Goal: Information Seeking & Learning: Check status

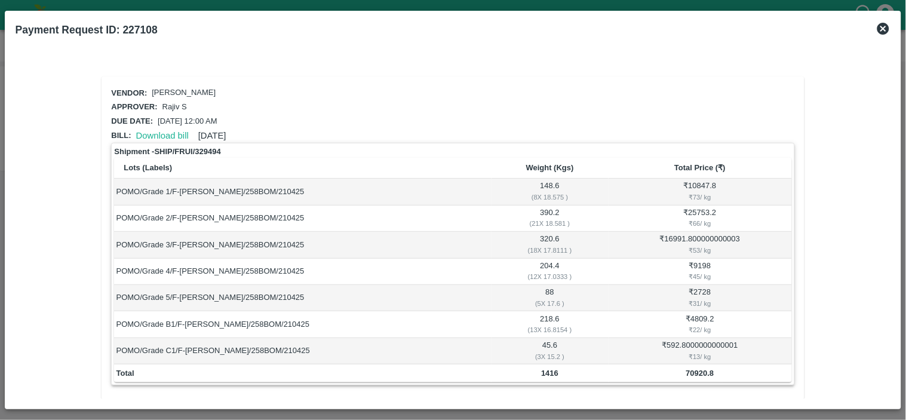
click at [885, 26] on icon at bounding box center [883, 29] width 12 height 12
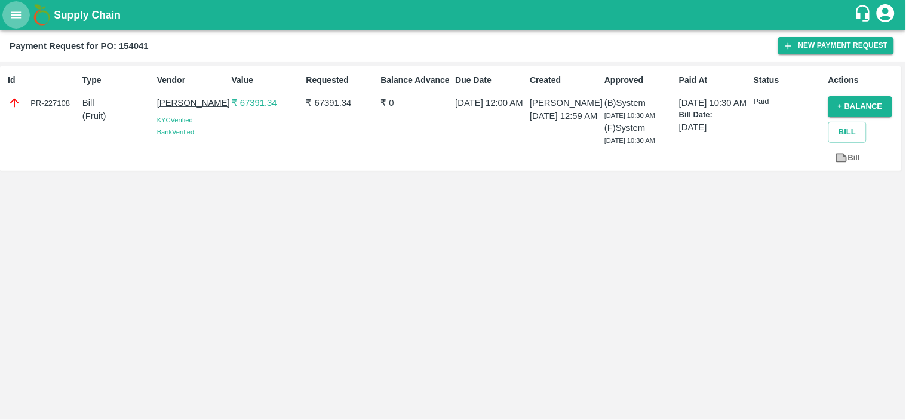
click at [24, 14] on button "open drawer" at bounding box center [15, 14] width 27 height 27
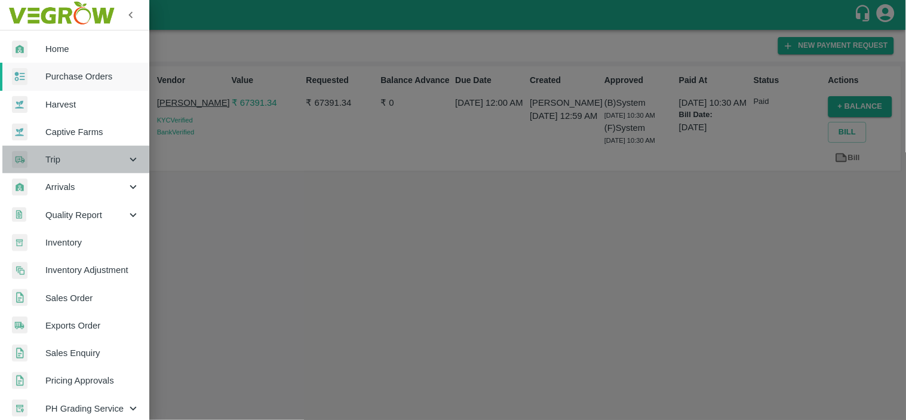
click at [87, 160] on span "Trip" at bounding box center [85, 159] width 81 height 13
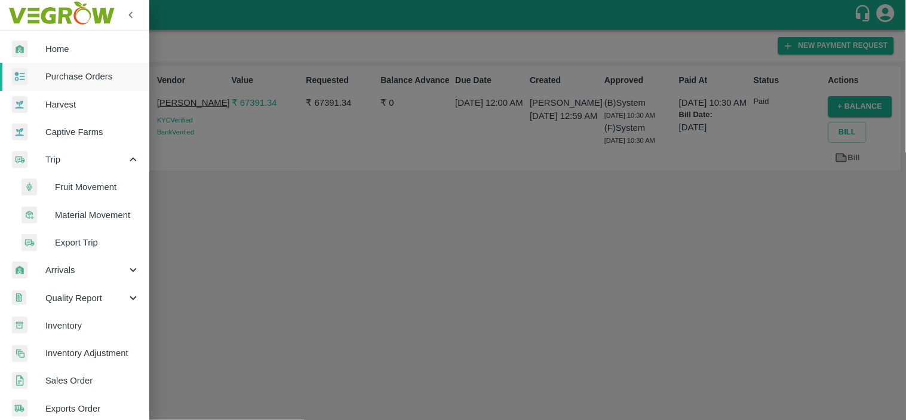
click at [88, 217] on span "Material Movement" at bounding box center [97, 214] width 85 height 13
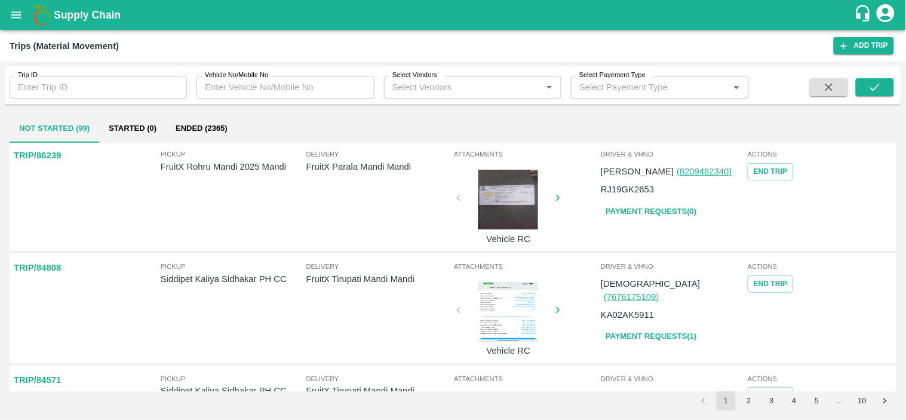
click at [67, 90] on input "Trip ID" at bounding box center [98, 87] width 177 height 23
paste input "86367"
click at [880, 84] on icon "submit" at bounding box center [874, 87] width 13 height 13
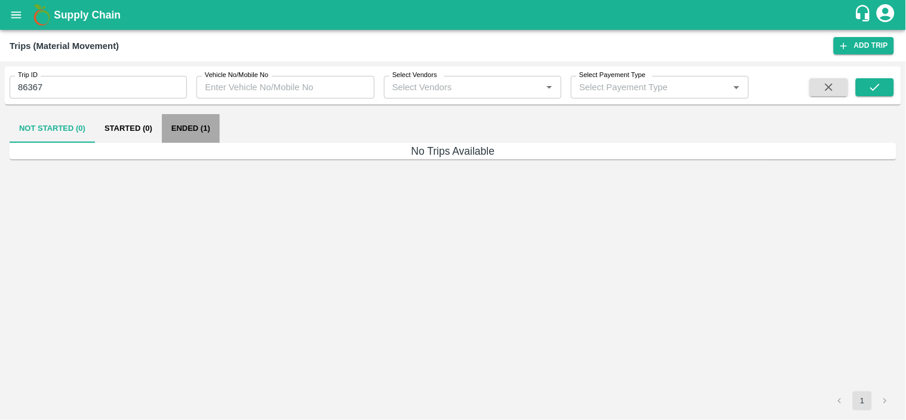
click at [186, 129] on button "Ended (1)" at bounding box center [191, 128] width 58 height 29
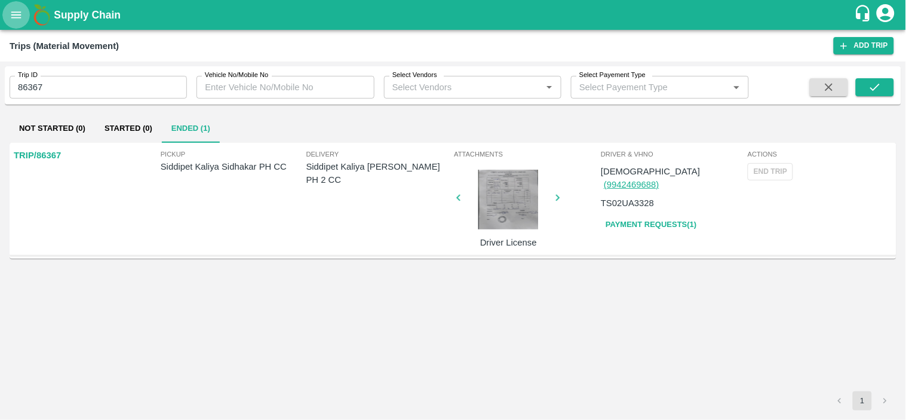
click at [22, 14] on icon "open drawer" at bounding box center [16, 14] width 13 height 13
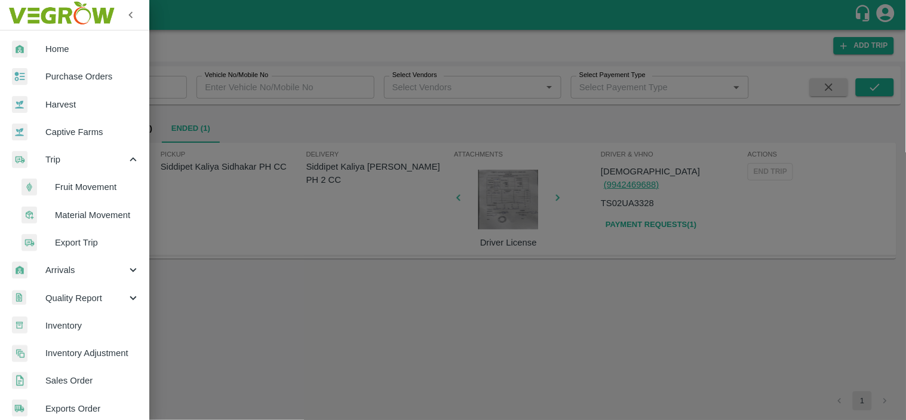
click at [96, 191] on span "Fruit Movement" at bounding box center [97, 186] width 85 height 13
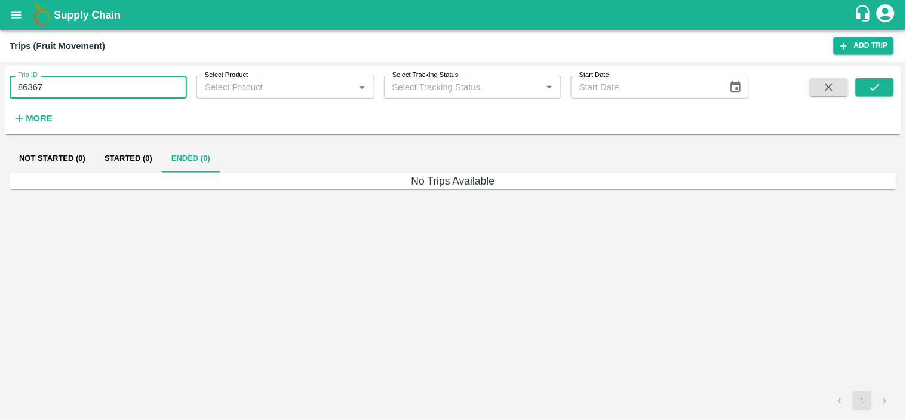
click at [99, 88] on input "86367" at bounding box center [98, 87] width 177 height 23
paste input "text"
type input "86368"
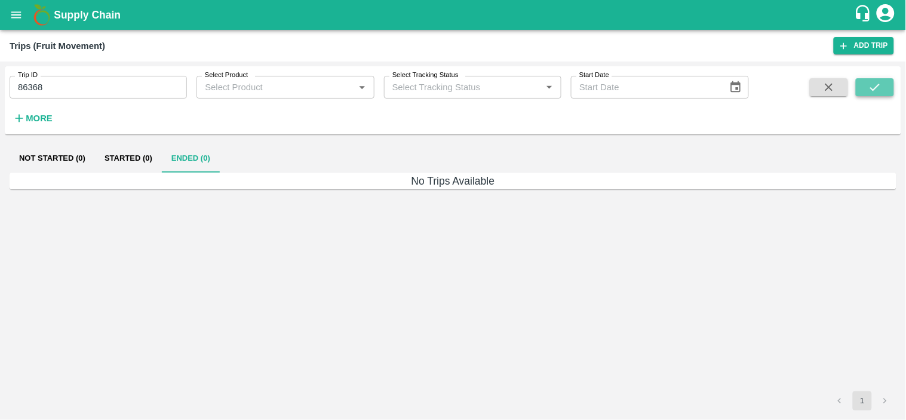
click at [872, 88] on icon "submit" at bounding box center [875, 87] width 10 height 7
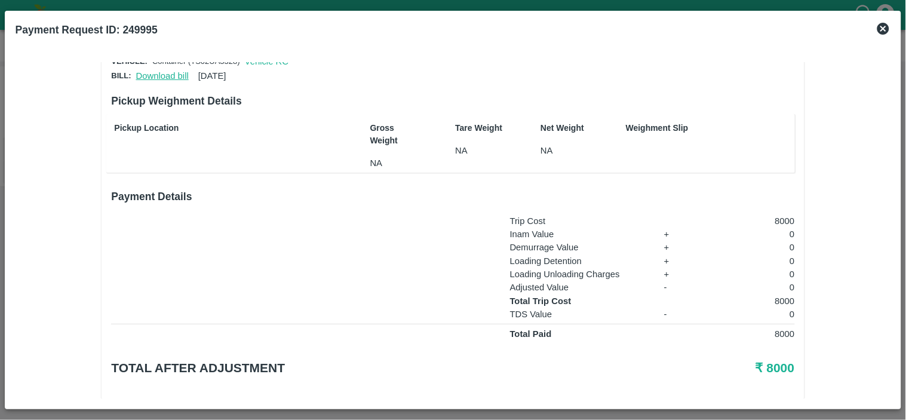
scroll to position [60, 0]
click at [153, 72] on link "Download bill" at bounding box center [162, 75] width 53 height 10
click at [142, 26] on b "Payment Request ID: 249995" at bounding box center [87, 30] width 142 height 12
copy b "249995"
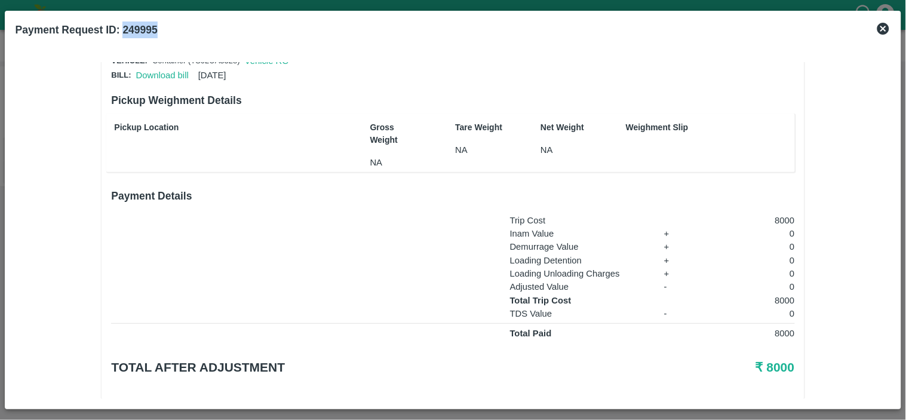
scroll to position [78, 0]
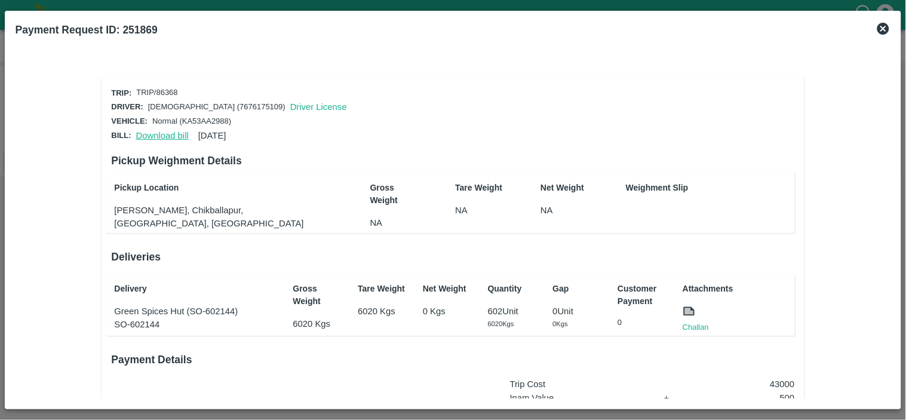
click at [170, 134] on link "Download bill" at bounding box center [162, 136] width 53 height 10
click at [161, 134] on link "Download bill" at bounding box center [162, 136] width 53 height 10
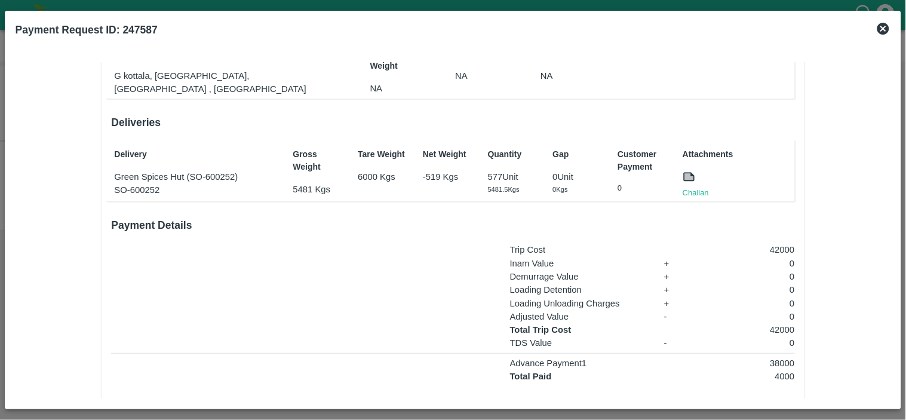
scroll to position [194, 0]
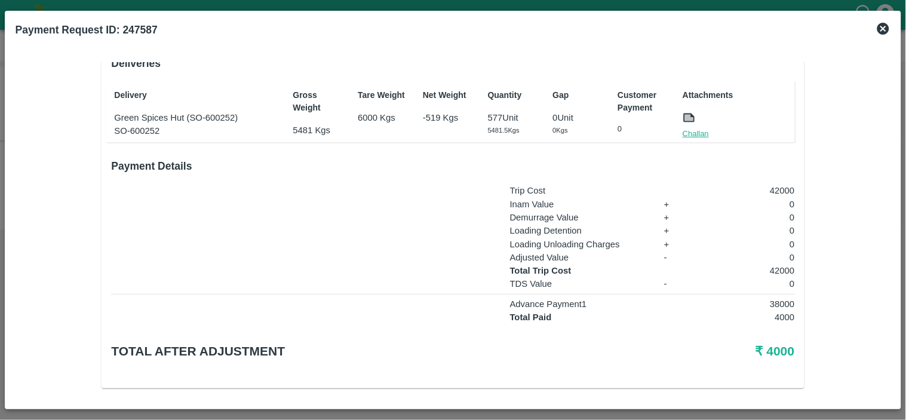
click at [696, 130] on link "Challan" at bounding box center [696, 134] width 26 height 12
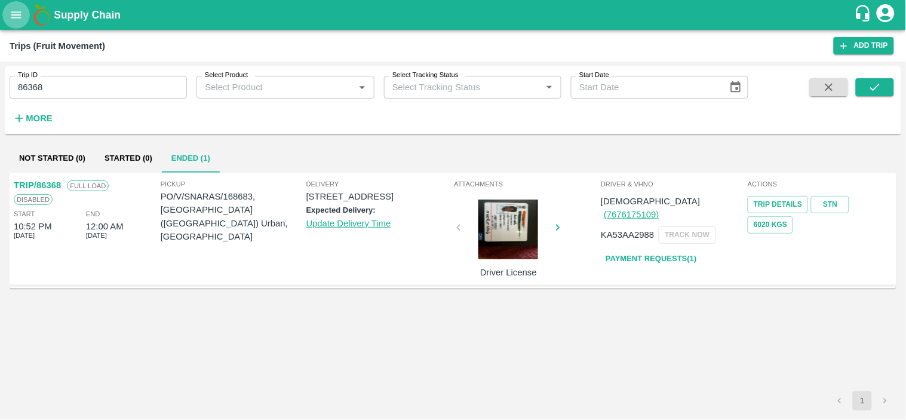
click at [13, 13] on icon "open drawer" at bounding box center [16, 14] width 10 height 7
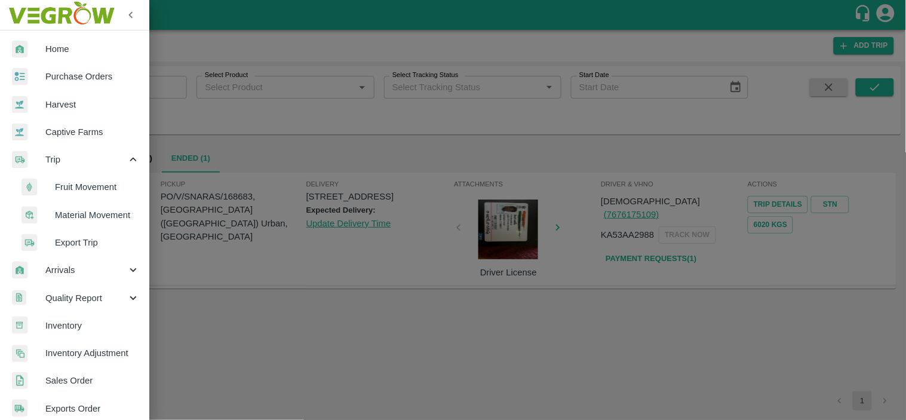
click at [93, 82] on span "Purchase Orders" at bounding box center [92, 76] width 94 height 13
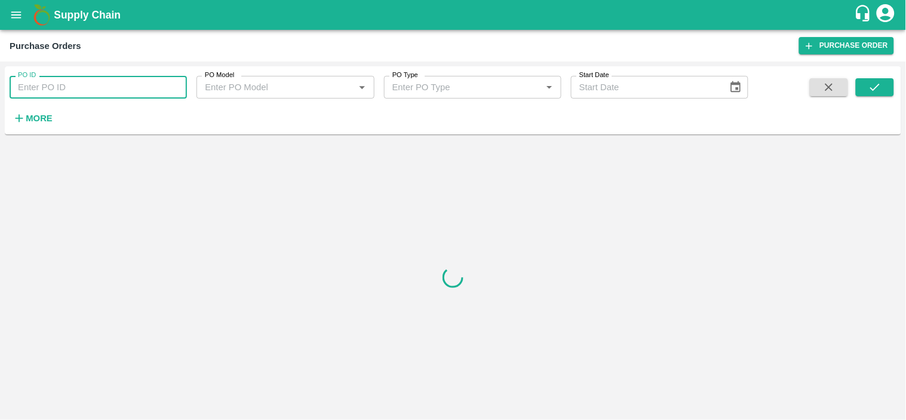
click at [115, 82] on input "PO ID" at bounding box center [98, 87] width 177 height 23
paste input "170564"
type input "170564"
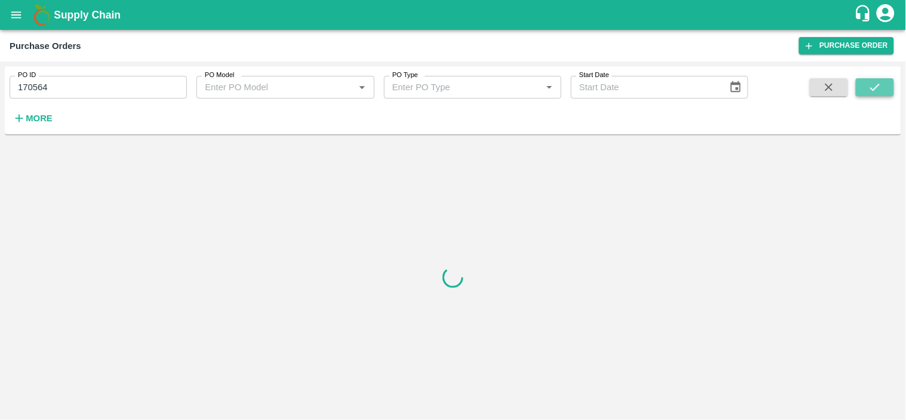
click at [878, 87] on icon "submit" at bounding box center [875, 87] width 10 height 7
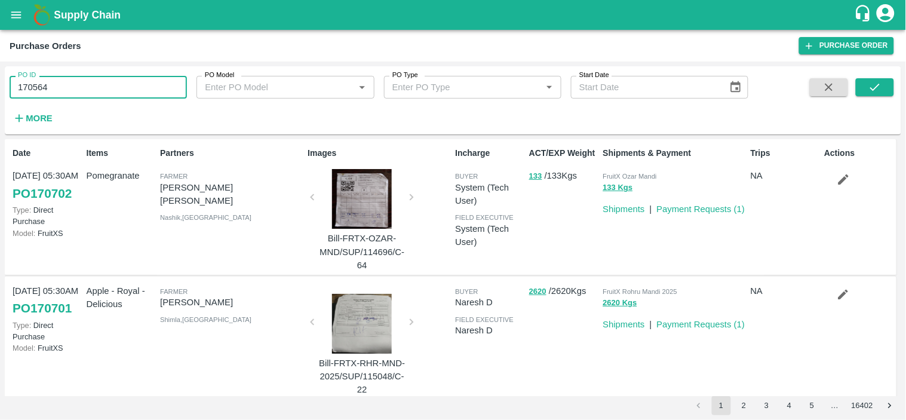
click at [100, 90] on input "170564" at bounding box center [98, 87] width 177 height 23
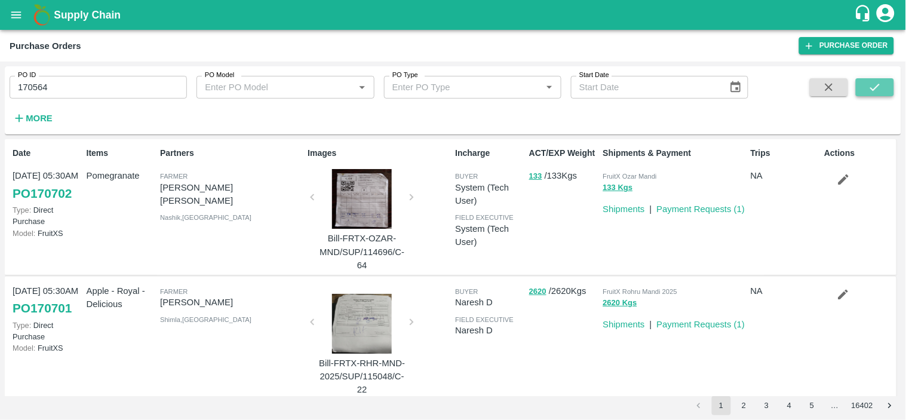
click at [885, 78] on button "submit" at bounding box center [875, 87] width 38 height 18
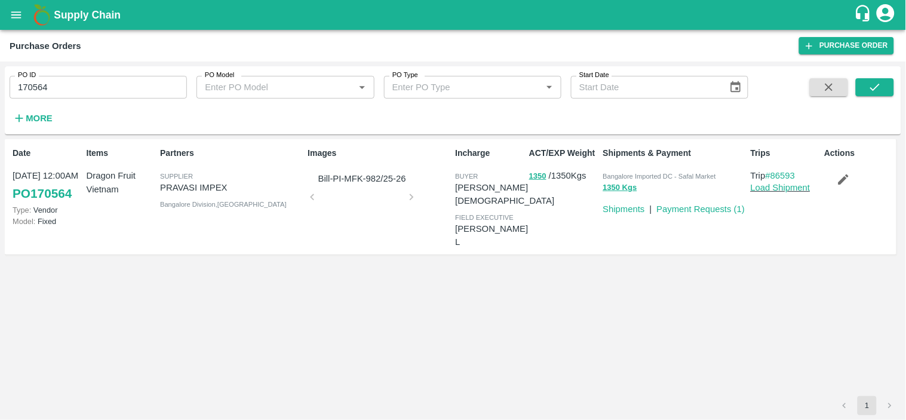
click at [652, 174] on span "Bangalore Imported DC - Safal Market" at bounding box center [659, 176] width 113 height 7
copy p "Bangalore Imported DC - Safal Market 1350 Kgs"
click at [99, 86] on input "170564" at bounding box center [98, 87] width 177 height 23
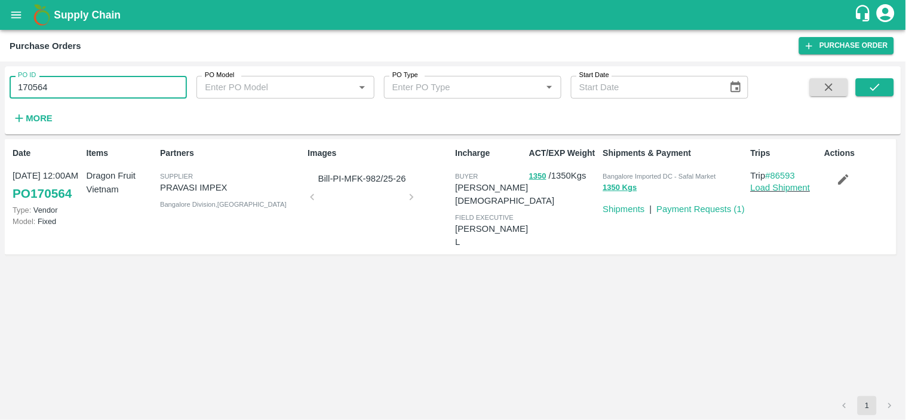
click at [99, 86] on input "170564" at bounding box center [98, 87] width 177 height 23
paste input "text"
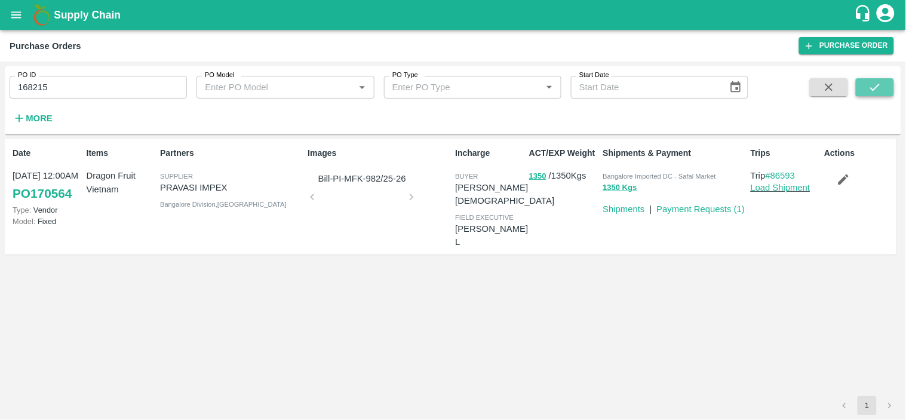
click at [876, 86] on icon "submit" at bounding box center [874, 87] width 13 height 13
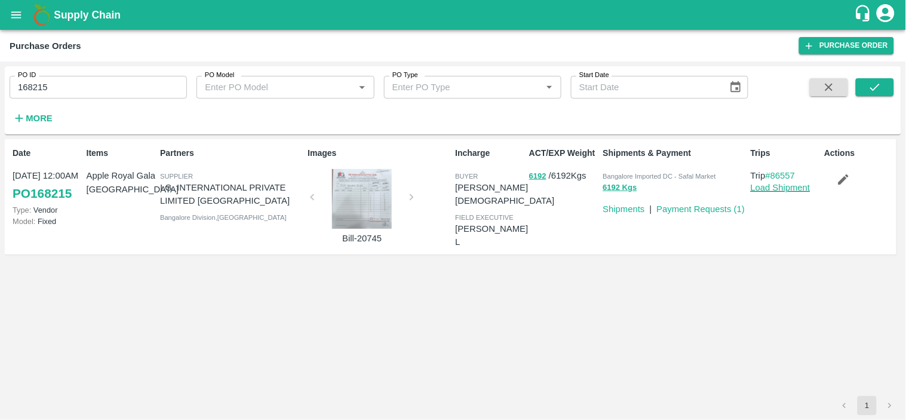
click at [682, 174] on span "Bangalore Imported DC - Safal Market" at bounding box center [659, 176] width 113 height 7
copy p "Bangalore Imported DC - Safal Market 6192 Kgs"
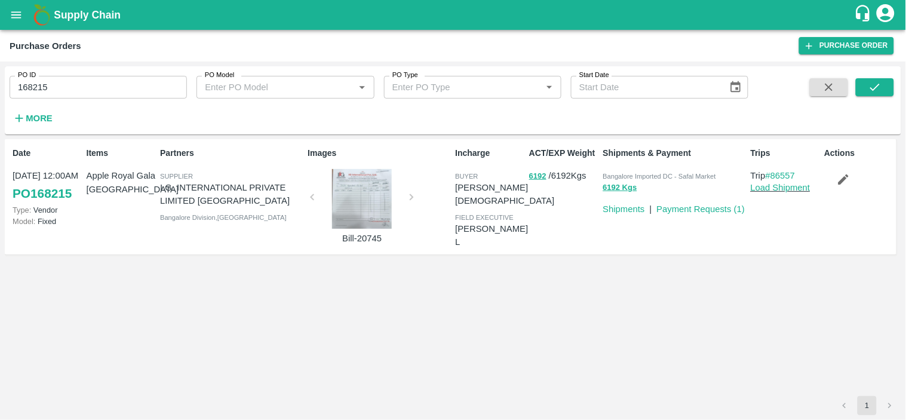
click at [79, 85] on input "168215" at bounding box center [98, 87] width 177 height 23
click at [652, 175] on span "Bangalore Imported DC - Safal Market" at bounding box center [659, 176] width 113 height 7
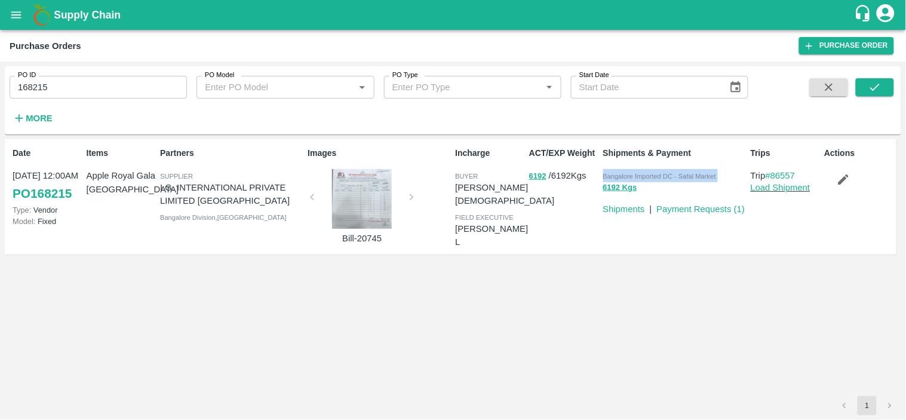
copy p "Bangalore Imported DC - Safal Market 6192 Kgs"
click at [183, 188] on p "I.G. INTERNATIONAL PRIVATE LIMITED BANGALORE" at bounding box center [231, 194] width 143 height 27
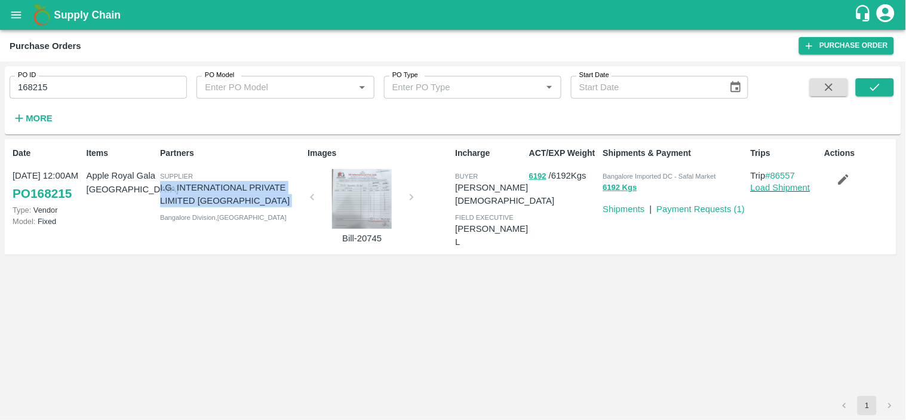
click at [183, 188] on p "I.G. INTERNATIONAL PRIVATE LIMITED BANGALORE" at bounding box center [231, 194] width 143 height 27
copy p "I.G. INTERNATIONAL PRIVATE LIMITED BANGALORE"
click at [69, 86] on input "168215" at bounding box center [98, 87] width 177 height 23
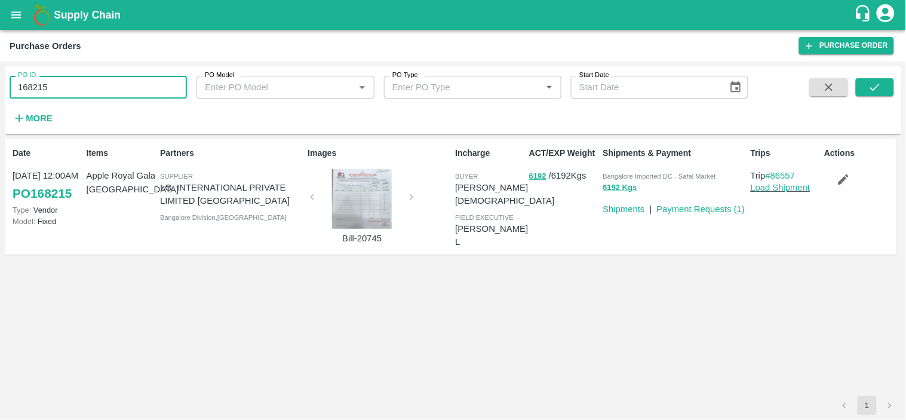
click at [69, 86] on input "168215" at bounding box center [98, 87] width 177 height 23
paste input "text"
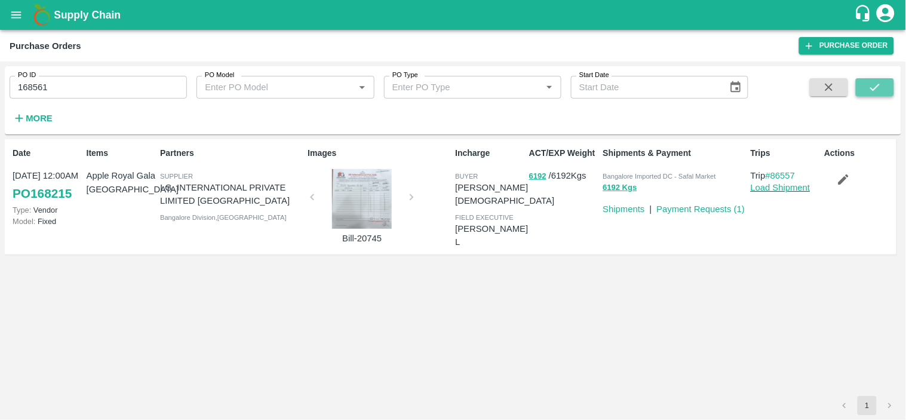
click at [876, 87] on icon "submit" at bounding box center [874, 87] width 13 height 13
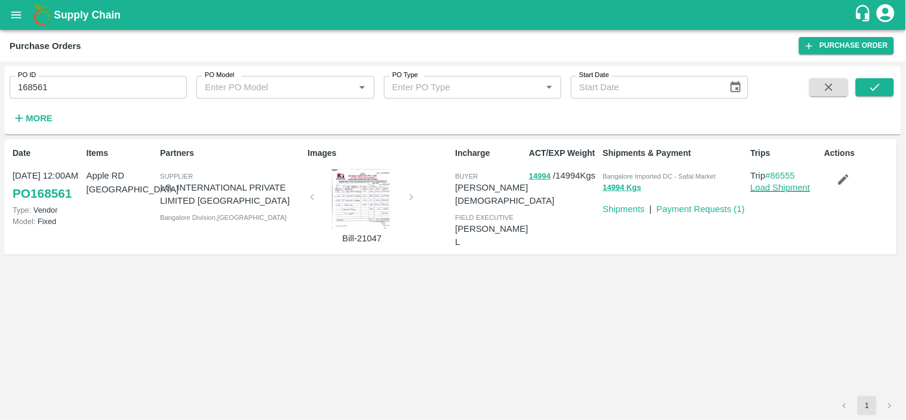
click at [662, 173] on span "Bangalore Imported DC - Safal Market" at bounding box center [659, 176] width 113 height 7
copy p "Bangalore Imported DC - Safal Market 14994 Kgs"
click at [102, 82] on input "168561" at bounding box center [98, 87] width 177 height 23
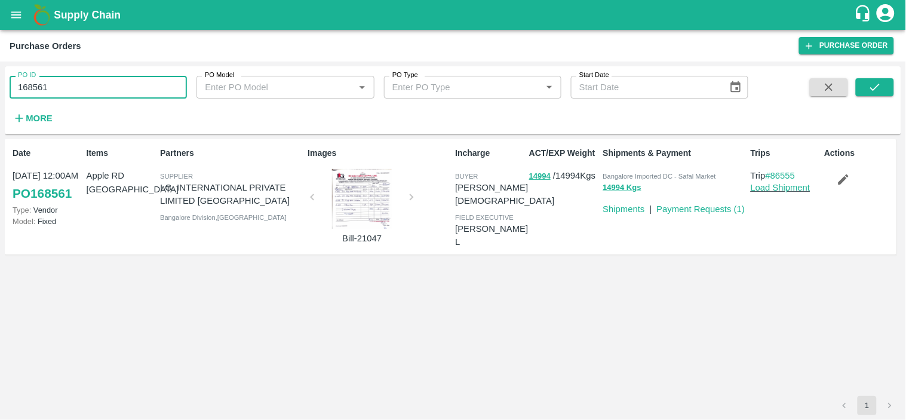
click at [102, 82] on input "168561" at bounding box center [98, 87] width 177 height 23
paste input "text"
type input "168216"
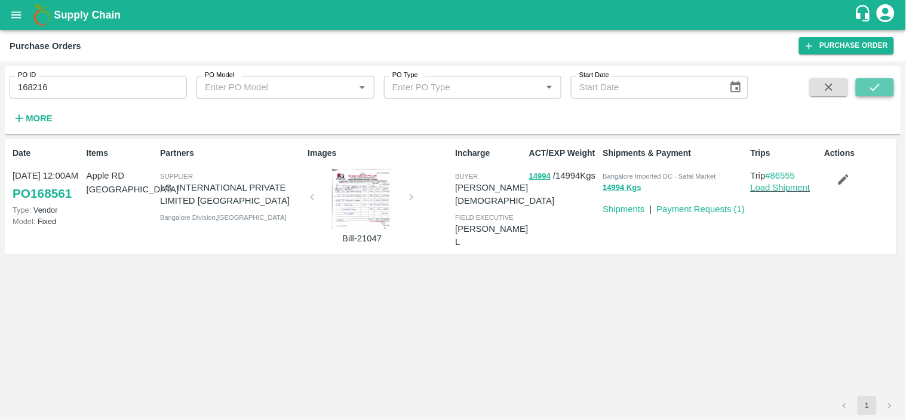
click at [884, 91] on button "submit" at bounding box center [875, 87] width 38 height 18
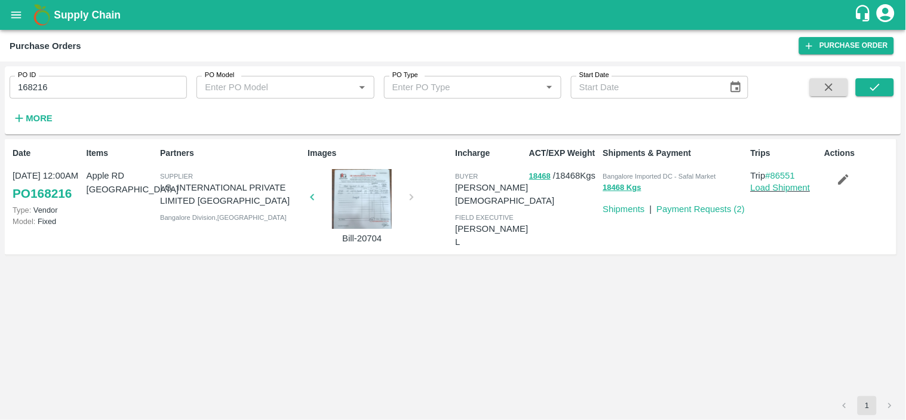
click at [647, 170] on div "Bangalore Imported DC - Safal Market" at bounding box center [674, 175] width 143 height 13
copy p "Bangalore Imported DC - Safal Market 18468 Kgs"
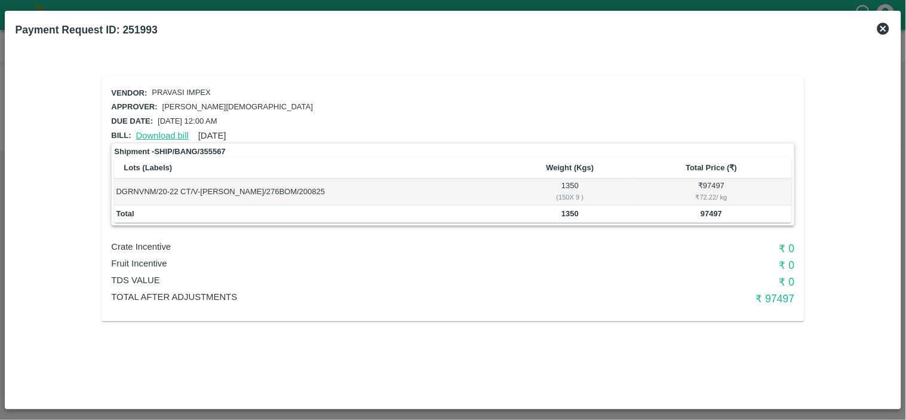
click at [148, 133] on link "Download bill" at bounding box center [162, 136] width 53 height 10
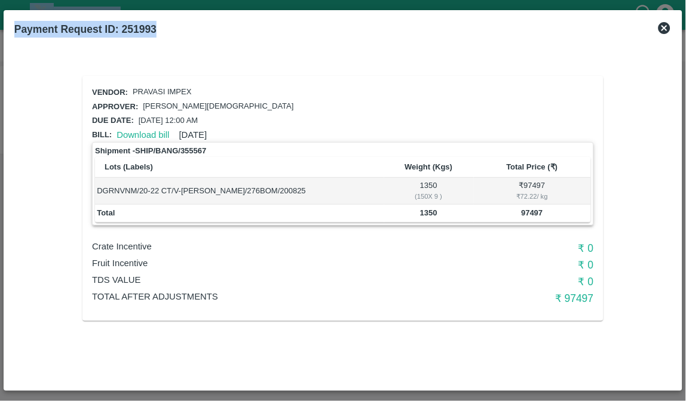
drag, startPoint x: 104, startPoint y: 32, endPoint x: 66, endPoint y: -45, distance: 85.5
click at [66, 0] on html "Supply Chain Payment Request for PO: 170564 New Payment Request Id PR-251993 Ty…" at bounding box center [343, 200] width 686 height 401
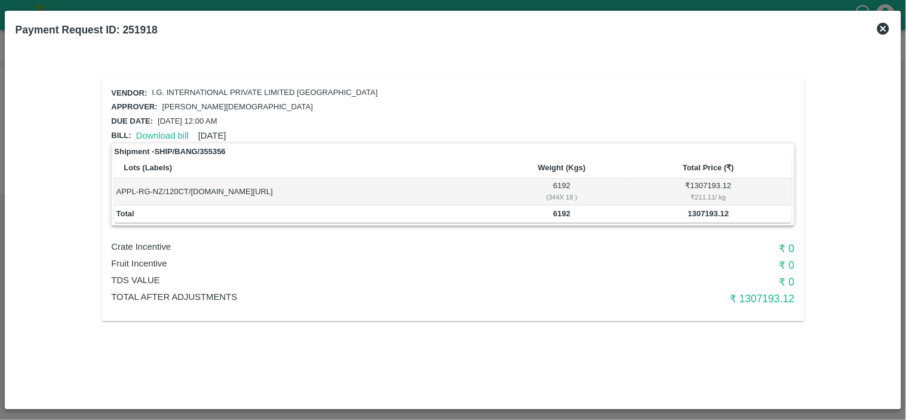
click at [154, 138] on div "Download bill [DATE]" at bounding box center [178, 133] width 95 height 18
click at [156, 132] on link "Download bill" at bounding box center [162, 136] width 53 height 10
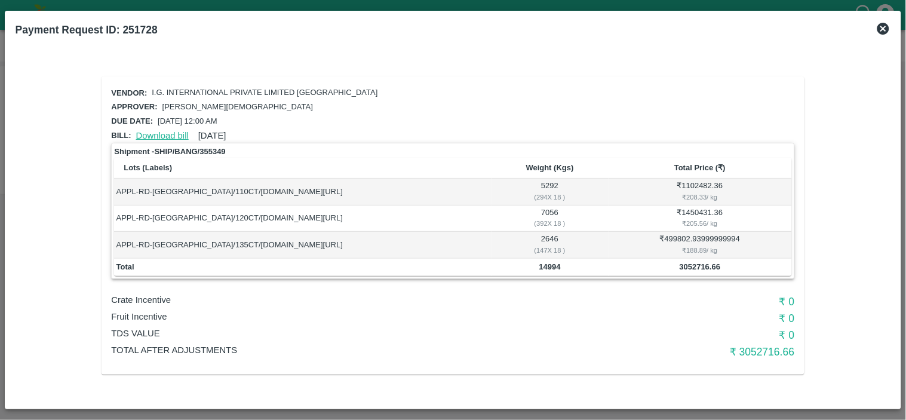
click at [160, 131] on link "Download bill" at bounding box center [162, 136] width 53 height 10
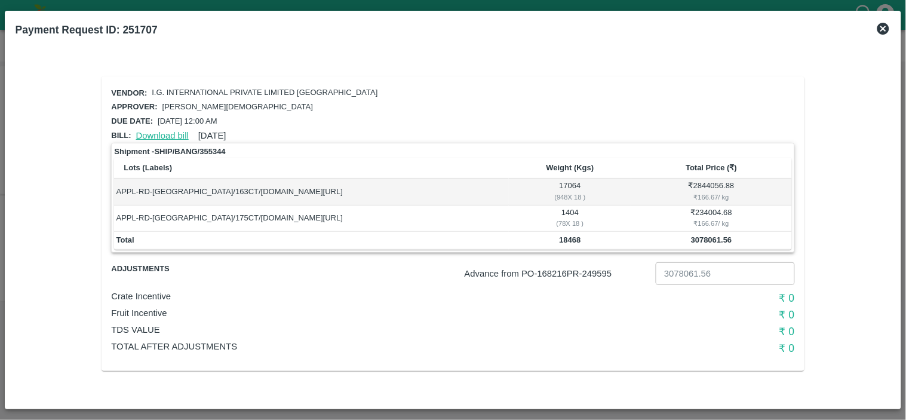
click at [158, 135] on link "Download bill" at bounding box center [162, 136] width 53 height 10
click at [598, 271] on p "Advance from PO- 168216 PR- 249595" at bounding box center [558, 273] width 186 height 13
copy p "249595"
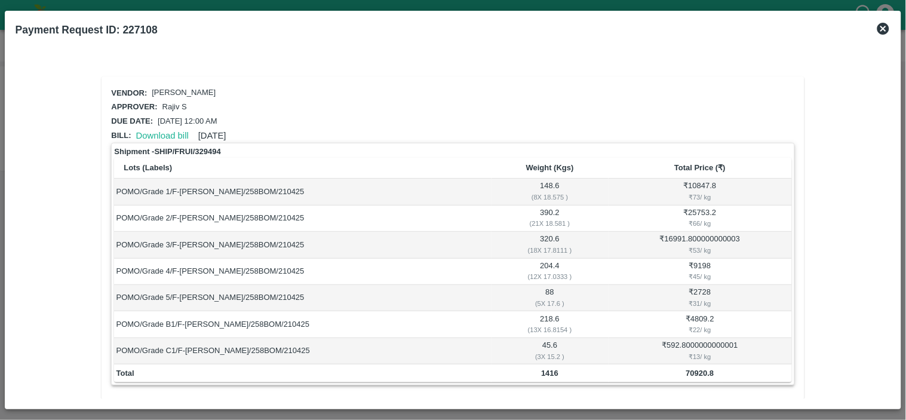
click at [883, 29] on icon at bounding box center [883, 29] width 14 height 14
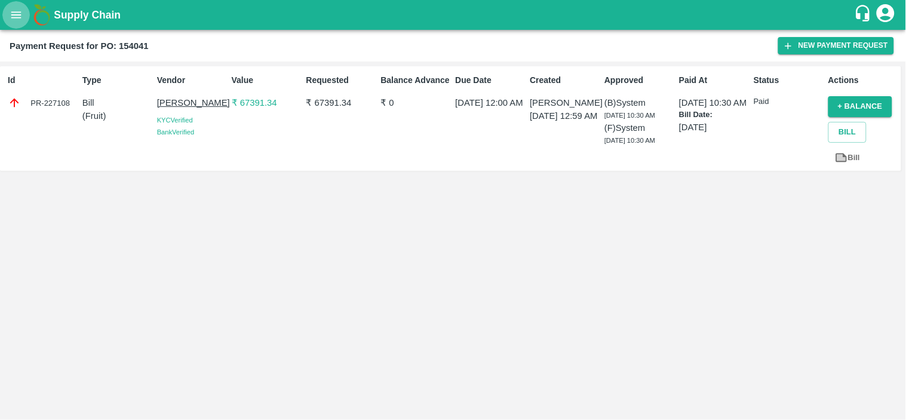
click at [16, 18] on icon "open drawer" at bounding box center [16, 14] width 10 height 7
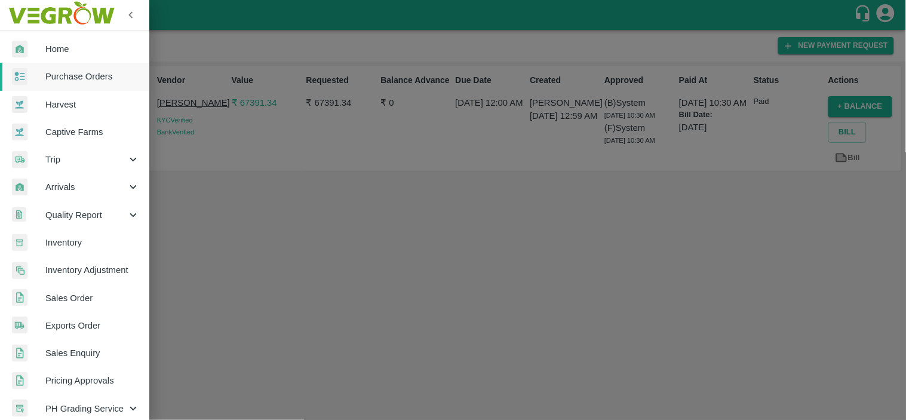
click at [69, 72] on span "Purchase Orders" at bounding box center [92, 76] width 94 height 13
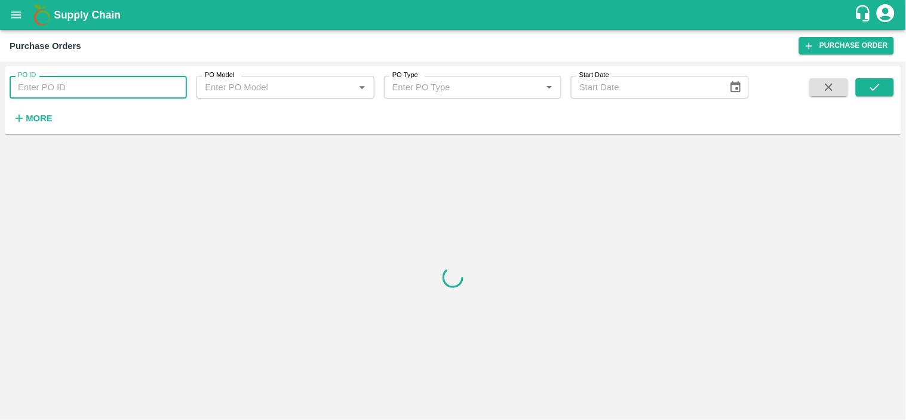
click at [88, 94] on input "PO ID" at bounding box center [98, 87] width 177 height 23
paste input "169700"
type input "169700"
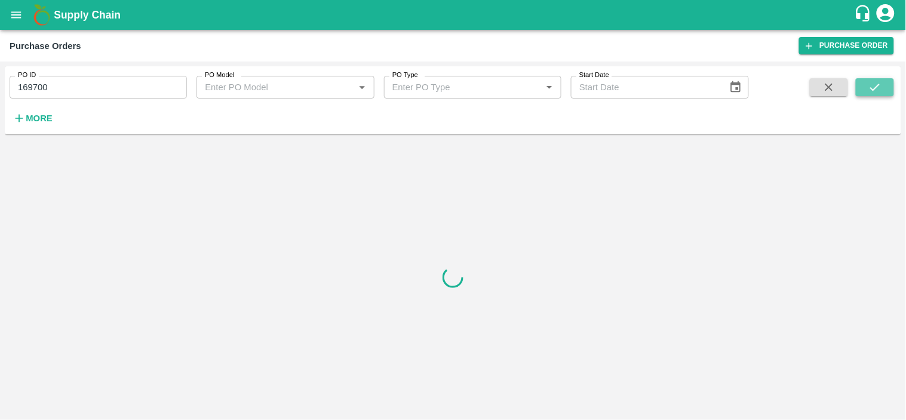
click at [878, 90] on icon "submit" at bounding box center [874, 87] width 13 height 13
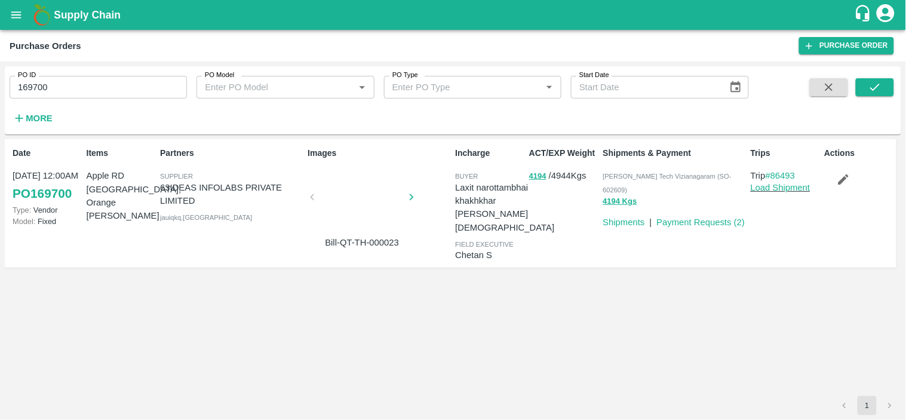
click at [85, 91] on input "169700" at bounding box center [98, 87] width 177 height 23
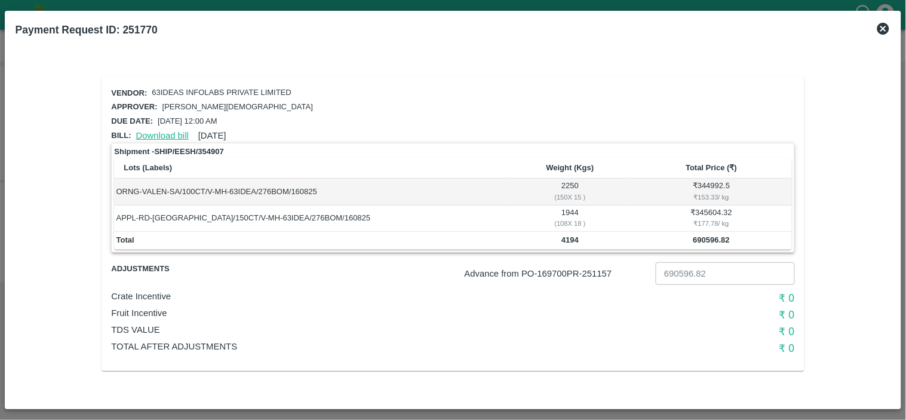
click at [152, 133] on link "Download bill" at bounding box center [162, 136] width 53 height 10
